Goal: Task Accomplishment & Management: Use online tool/utility

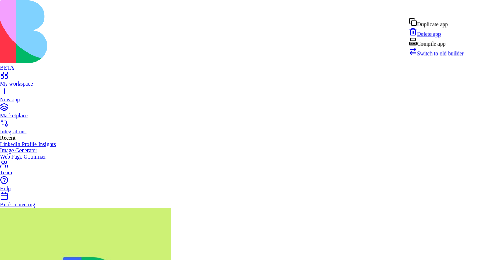
click at [437, 47] on div "Compile app" at bounding box center [436, 42] width 55 height 10
